Goal: Communication & Community: Participate in discussion

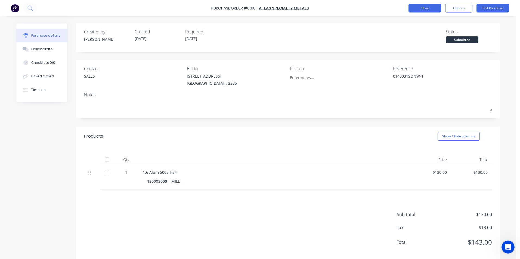
click at [428, 8] on button "Close" at bounding box center [425, 8] width 33 height 9
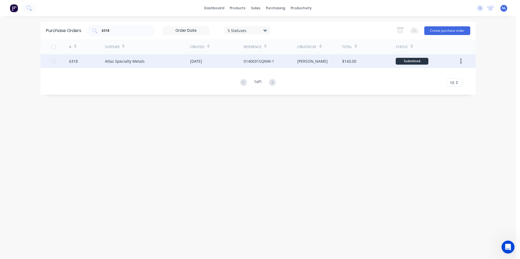
click at [237, 61] on div "[DATE]" at bounding box center [217, 61] width 54 height 14
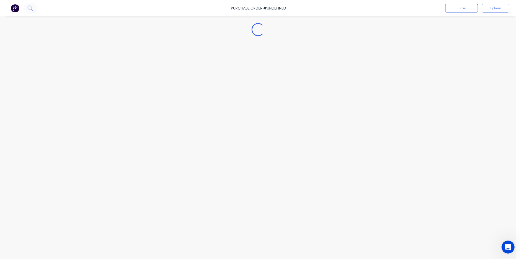
type textarea "x"
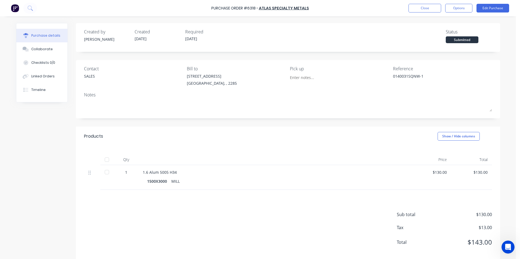
click at [420, 13] on div "Purchase Order #6318 - Atlas Specialty Metals Close Options Edit Purchase" at bounding box center [260, 8] width 520 height 16
click at [420, 11] on button "Close" at bounding box center [425, 8] width 33 height 9
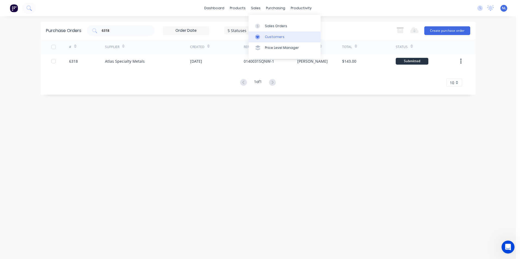
click at [269, 34] on link "Customers" at bounding box center [285, 37] width 72 height 11
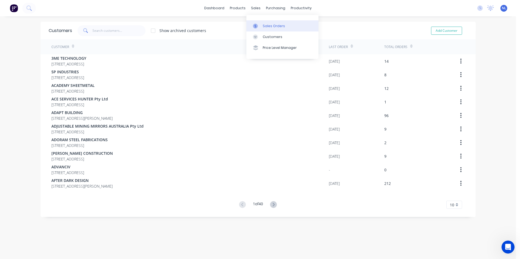
click at [269, 26] on div "Sales Orders" at bounding box center [274, 26] width 22 height 5
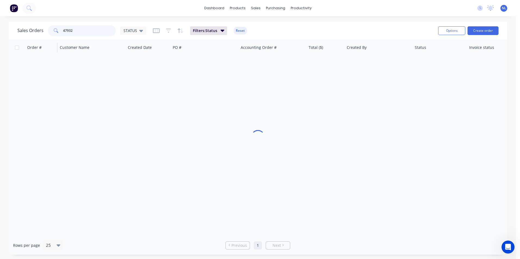
drag, startPoint x: 107, startPoint y: 30, endPoint x: 29, endPoint y: 41, distance: 78.8
click at [31, 40] on div "Sales Orders 47932 STATUS Filters: Status Reset Options Create order Order # Cu…" at bounding box center [258, 138] width 499 height 233
type input "\"
click at [90, 106] on div at bounding box center [258, 137] width 499 height 197
click at [98, 11] on div "dashboard products sales purchasing productivity dashboard products Product Cat…" at bounding box center [258, 8] width 516 height 16
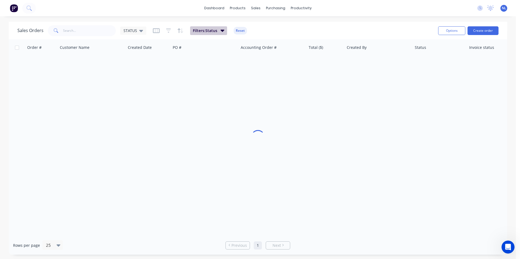
click at [197, 29] on span "Filters: Status" at bounding box center [205, 30] width 24 height 5
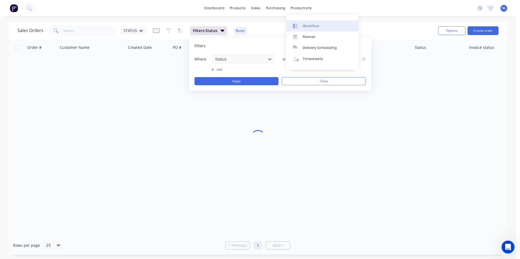
click at [301, 23] on link "Workflow" at bounding box center [322, 25] width 72 height 11
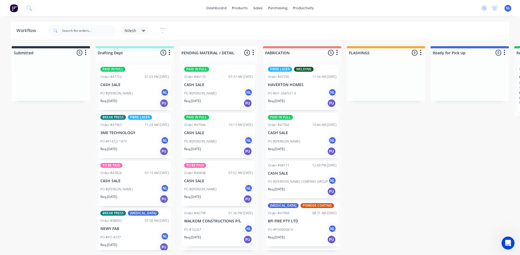
click at [134, 102] on div "Req. [DATE] PU" at bounding box center [134, 103] width 69 height 9
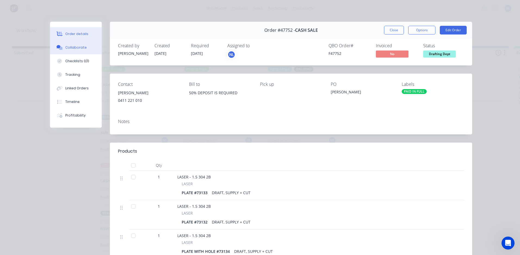
click at [75, 48] on div "Collaborate" at bounding box center [75, 47] width 21 height 5
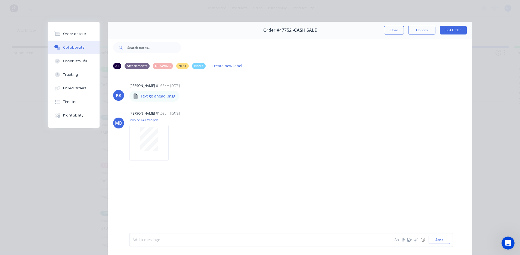
click at [180, 241] on div at bounding box center [252, 240] width 238 height 6
click at [206, 240] on span "Customer dropped off a black ball joint part, it's on the shelf above my desk n…" at bounding box center [240, 240] width 214 height 5
click at [442, 243] on button "Send" at bounding box center [439, 240] width 21 height 8
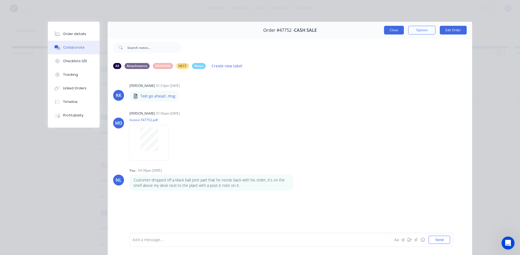
click at [397, 30] on button "Close" at bounding box center [394, 30] width 20 height 9
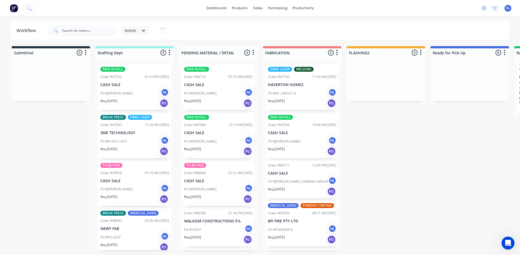
click at [122, 96] on div "PO #[PERSON_NAME] NL" at bounding box center [134, 93] width 69 height 10
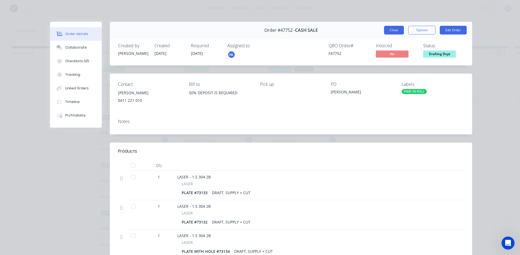
click at [391, 27] on button "Close" at bounding box center [394, 30] width 20 height 9
